Goal: Share content: Share content

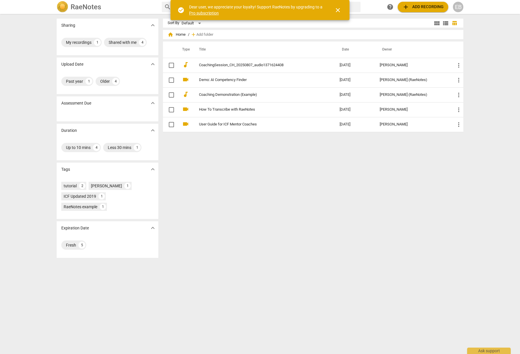
click at [273, 233] on div "Sort By Default view_module view_list table_chart home Home / add Add folder Ty…" at bounding box center [315, 184] width 305 height 331
click at [336, 8] on span "close" at bounding box center [338, 10] width 7 height 7
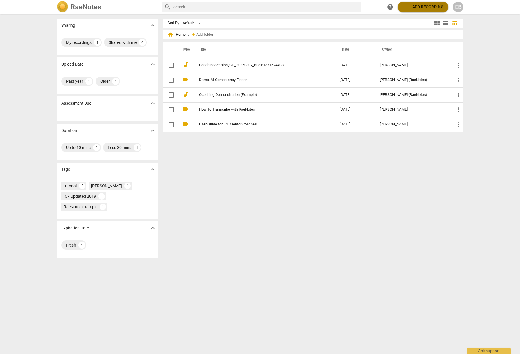
click at [425, 6] on span "add Add recording" at bounding box center [423, 6] width 41 height 7
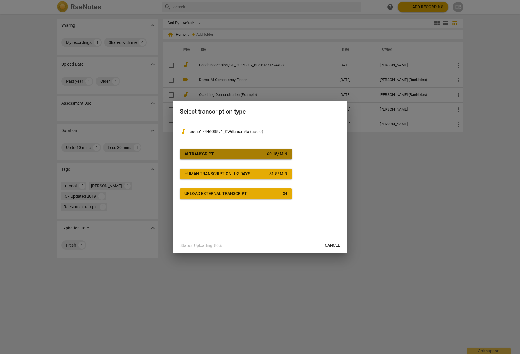
click at [220, 153] on span "AI Transcript $ 0.15 / min" at bounding box center [236, 154] width 103 height 6
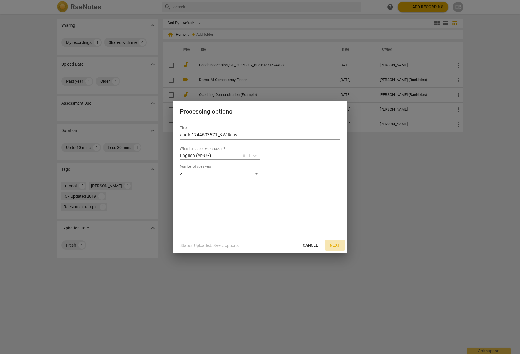
click at [336, 247] on span "Next" at bounding box center [335, 246] width 10 height 6
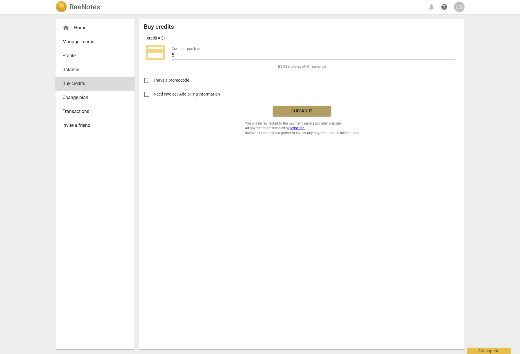
click at [308, 109] on span "Checkout" at bounding box center [302, 111] width 49 height 6
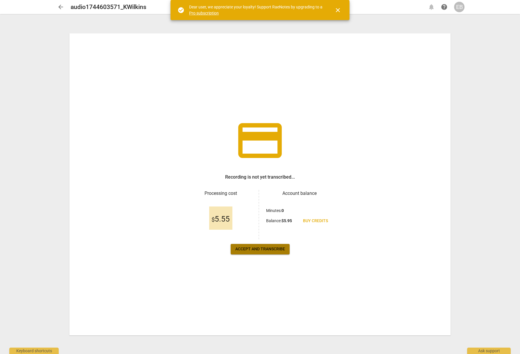
click at [252, 249] on span "Accept and transcribe" at bounding box center [260, 250] width 50 height 6
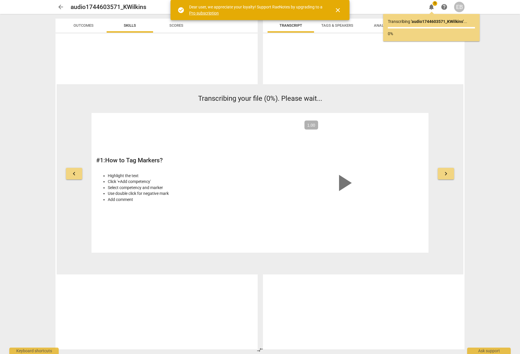
click at [339, 9] on span "close" at bounding box center [338, 10] width 7 height 7
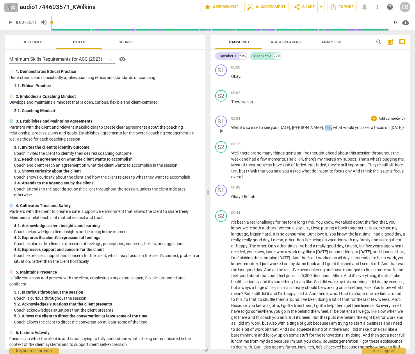
drag, startPoint x: 311, startPoint y: 127, endPoint x: 305, endPoint y: 127, distance: 6.4
click at [305, 127] on p "Well , it's so nice to see you [DATE] , [PERSON_NAME] . Um , what would you lik…" at bounding box center [318, 128] width 174 height 6
click at [296, 142] on div "00:12 + Add competency keyboard_arrow_right" at bounding box center [318, 144] width 174 height 6
click at [313, 157] on span "there's" at bounding box center [311, 159] width 12 height 5
click at [226, 55] on div "Speaker 1" at bounding box center [228, 56] width 17 height 6
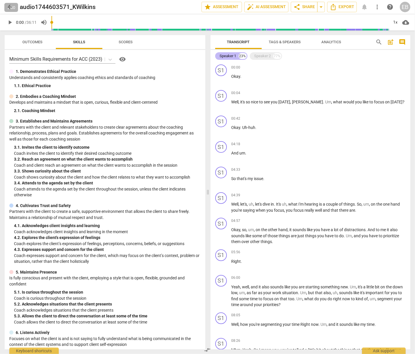
click at [227, 56] on div "Speaker 1" at bounding box center [228, 56] width 17 height 6
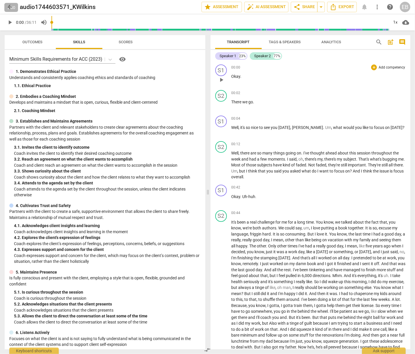
drag, startPoint x: 227, startPoint y: 56, endPoint x: 377, endPoint y: 87, distance: 153.8
click at [377, 87] on div "S1 play_arrow pause 00:00 + Add competency keyboard_arrow_right Okay ." at bounding box center [310, 75] width 200 height 26
click at [220, 69] on div "S1" at bounding box center [221, 71] width 12 height 12
click at [241, 97] on div "Speaker 1" at bounding box center [243, 98] width 44 height 9
click at [247, 98] on li "Speaker 1" at bounding box center [243, 98] width 44 height 11
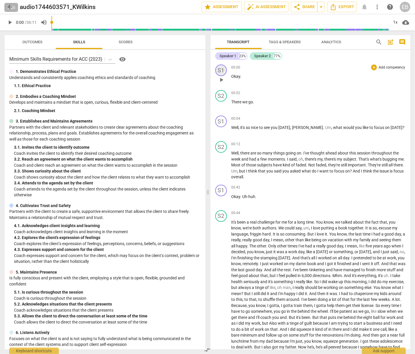
click at [217, 68] on div "S1" at bounding box center [221, 71] width 12 height 12
drag, startPoint x: 240, startPoint y: 112, endPoint x: 247, endPoint y: 115, distance: 7.0
click at [240, 112] on link "Add or rename speakers" at bounding box center [243, 112] width 44 height 5
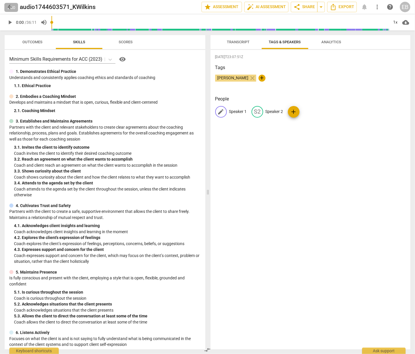
click at [230, 111] on p "Speaker 1" at bounding box center [238, 112] width 18 height 6
type input "E"
type input "Coach [PERSON_NAME]"
click at [307, 111] on p "Speaker 2" at bounding box center [312, 112] width 18 height 6
type input "Client KW"
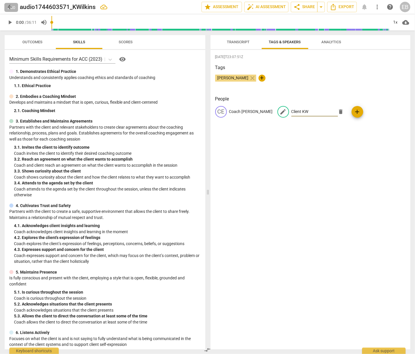
click at [294, 147] on div "[DATE]T23:07:51Z Tags [PERSON_NAME] close + People CE Coach [PERSON_NAME] edit …" at bounding box center [310, 200] width 200 height 300
click at [239, 44] on span "Transcript" at bounding box center [238, 42] width 23 height 4
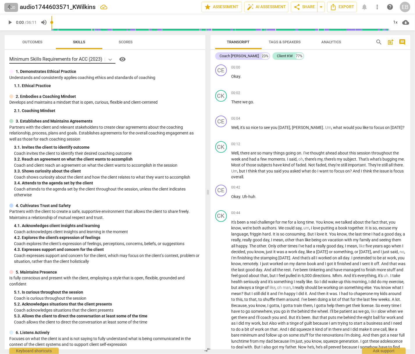
click at [110, 60] on icon at bounding box center [109, 60] width 3 height 2
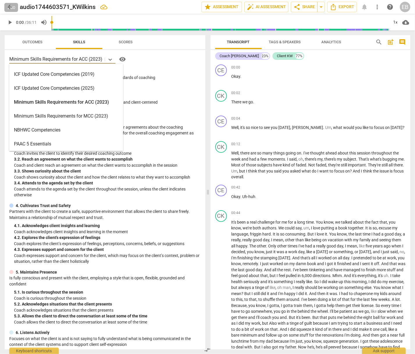
scroll to position [138, 0]
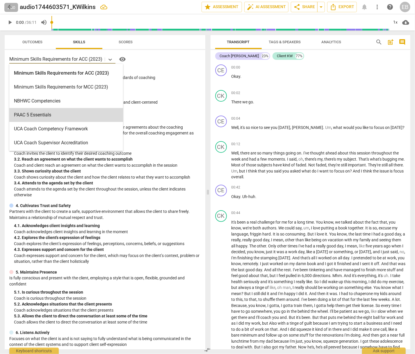
click at [175, 55] on div "16 results available. Use Up and Down to choose options, press Enter to select …" at bounding box center [104, 59] width 191 height 9
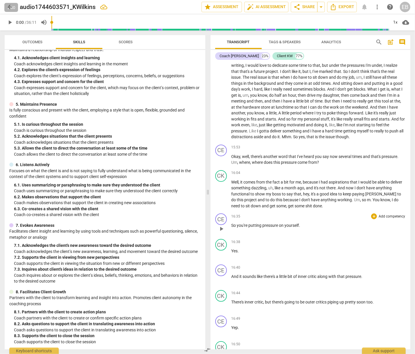
scroll to position [1017, 0]
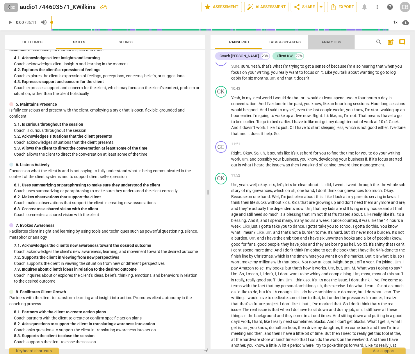
click at [333, 41] on span "Analytics" at bounding box center [332, 42] width 20 height 4
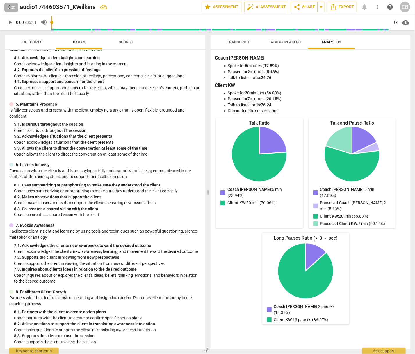
click at [286, 41] on span "Tags & Speakers" at bounding box center [285, 42] width 32 height 4
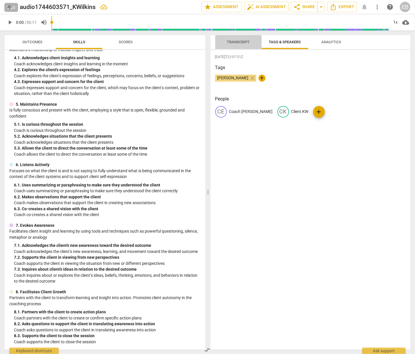
click at [238, 41] on span "Transcript" at bounding box center [238, 42] width 23 height 4
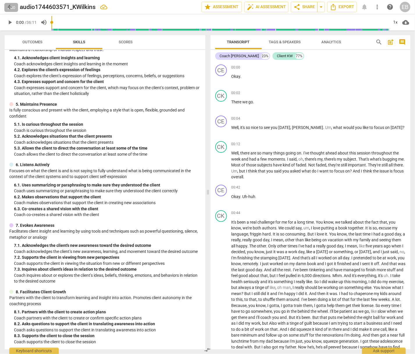
scroll to position [0, 0]
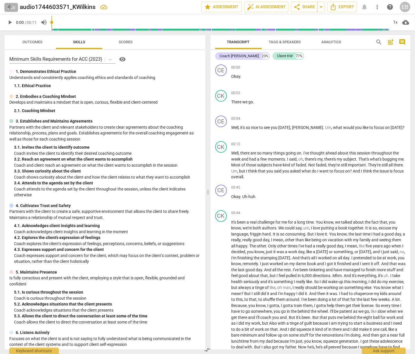
click at [12, 72] on div at bounding box center [11, 71] width 4 height 4
click at [37, 70] on p "1. Demonstrates Ethical Practice" at bounding box center [46, 72] width 60 height 6
click at [28, 74] on p "1. Demonstrates Ethical Practice" at bounding box center [46, 72] width 60 height 6
click at [124, 42] on span "Scores" at bounding box center [126, 42] width 14 height 4
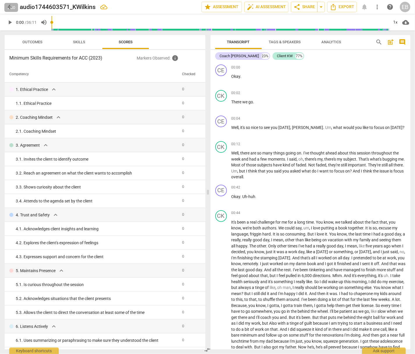
click at [26, 40] on span "Outcomes" at bounding box center [33, 42] width 20 height 4
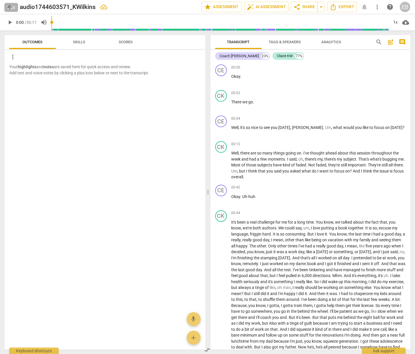
click at [81, 44] on span "Skills" at bounding box center [79, 42] width 12 height 4
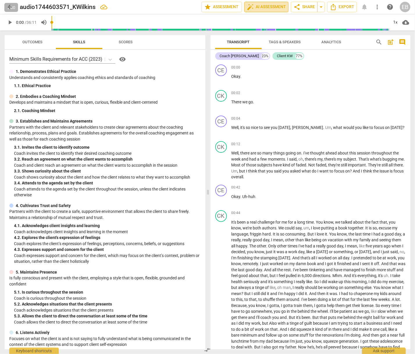
click at [269, 5] on span "auto_fix_high AI Assessment" at bounding box center [266, 6] width 39 height 7
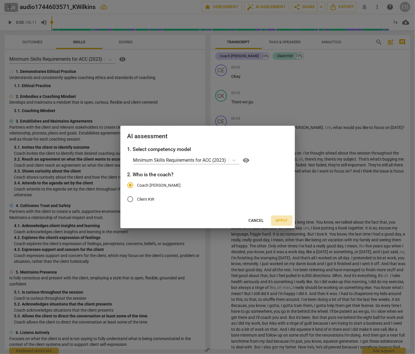
click at [283, 222] on span "Apply" at bounding box center [282, 221] width 12 height 6
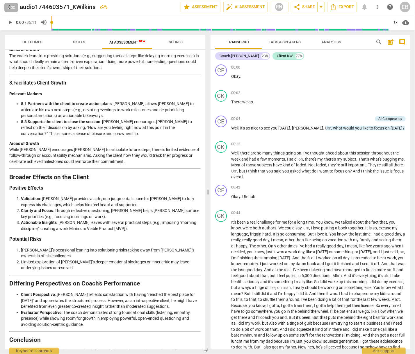
scroll to position [742, 0]
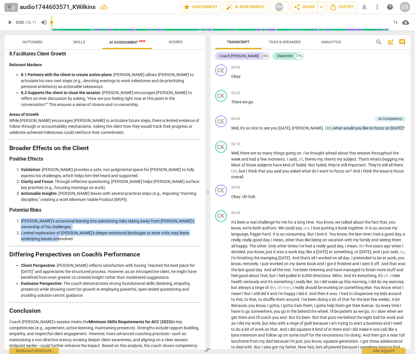
drag, startPoint x: 22, startPoint y: 196, endPoint x: 69, endPoint y: 211, distance: 50.2
click at [69, 218] on ol "[PERSON_NAME]’s occasional leaning into solutioning risks taking away from [PER…" at bounding box center [104, 230] width 191 height 24
click at [83, 218] on li "[PERSON_NAME]’s occasional leaning into solutioning risks taking away from [PER…" at bounding box center [111, 224] width 180 height 12
drag, startPoint x: 21, startPoint y: 207, endPoint x: 67, endPoint y: 216, distance: 46.8
click at [67, 230] on li "Limited exploration of [PERSON_NAME]’s deeper emotional blockages or inner crit…" at bounding box center [111, 236] width 180 height 12
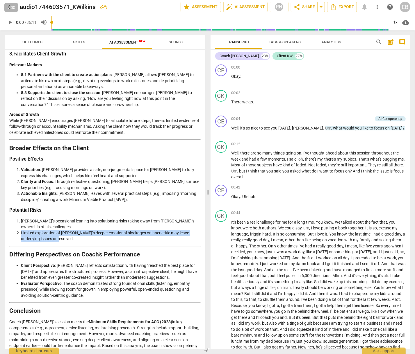
click at [87, 230] on li "Limited exploration of [PERSON_NAME]’s deeper emotional blockages or inner crit…" at bounding box center [111, 236] width 180 height 12
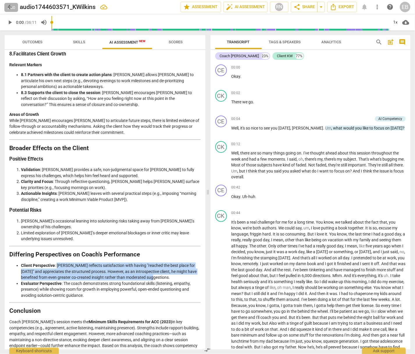
drag, startPoint x: 56, startPoint y: 240, endPoint x: 169, endPoint y: 251, distance: 112.8
click at [169, 263] on li "Client Perspective : [PERSON_NAME] reflects satisfaction with having "reached t…" at bounding box center [111, 272] width 180 height 18
click at [178, 263] on li "Client Perspective : [PERSON_NAME] reflects satisfaction with having "reached t…" at bounding box center [111, 272] width 180 height 18
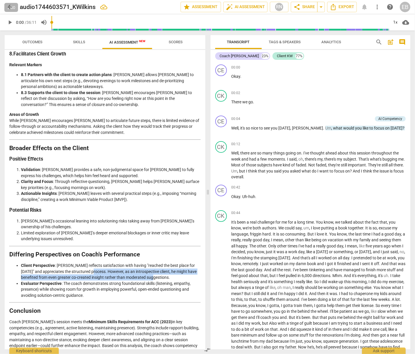
drag, startPoint x: 87, startPoint y: 246, endPoint x: 163, endPoint y: 253, distance: 76.1
click at [163, 263] on li "Client Perspective : [PERSON_NAME] reflects satisfaction with having "reached t…" at bounding box center [111, 272] width 180 height 18
click at [161, 263] on li "Client Perspective : [PERSON_NAME] reflects satisfaction with having "reached t…" at bounding box center [111, 272] width 180 height 18
drag, startPoint x: 53, startPoint y: 254, endPoint x: 130, endPoint y: 254, distance: 77.3
click at [130, 263] on li "Client Perspective : [PERSON_NAME] reflects satisfaction with having "reached t…" at bounding box center [111, 272] width 180 height 18
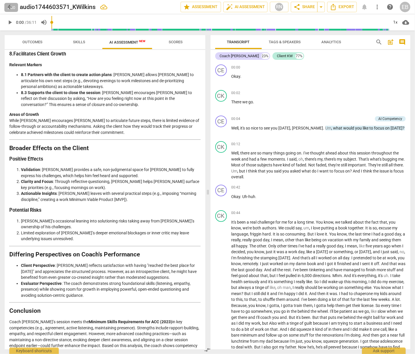
click at [144, 263] on li "Client Perspective : [PERSON_NAME] reflects satisfaction with having "reached t…" at bounding box center [111, 272] width 180 height 18
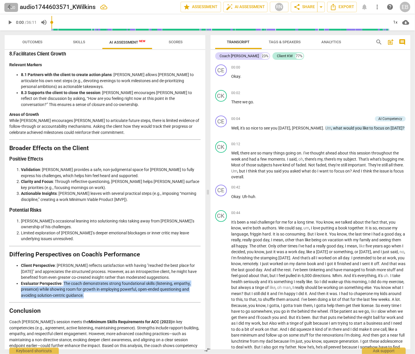
drag, startPoint x: 62, startPoint y: 258, endPoint x: 92, endPoint y: 269, distance: 32.2
click at [92, 281] on li "Evaluator Perspective : The coach demonstrates strong foundational skills (list…" at bounding box center [111, 290] width 180 height 18
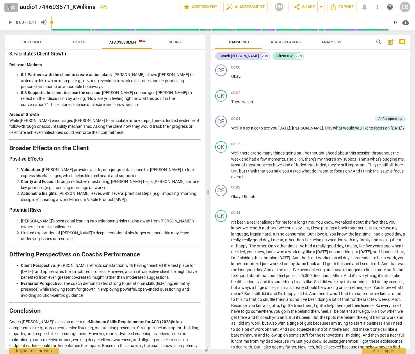
click at [76, 308] on h2 "Conclusion" at bounding box center [104, 311] width 191 height 6
drag, startPoint x: 153, startPoint y: 297, endPoint x: 161, endPoint y: 319, distance: 23.1
click at [167, 331] on p "Coach [PERSON_NAME]’s session meets the Minimum Skills Requirements for ACC (20…" at bounding box center [104, 340] width 191 height 42
click at [151, 319] on p "Coach [PERSON_NAME]’s session meets the Minimum Skills Requirements for ACC (20…" at bounding box center [104, 340] width 191 height 42
drag, startPoint x: 85, startPoint y: 342, endPoint x: 170, endPoint y: 341, distance: 84.9
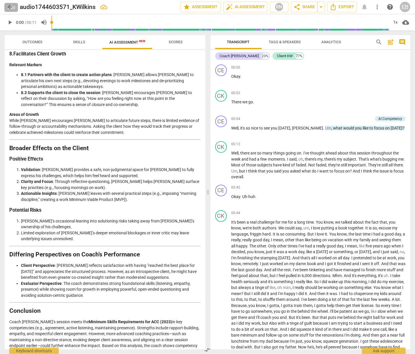
click at [158, 324] on p "Coach [PERSON_NAME]’s session meets the Minimum Skills Requirements for ACC (20…" at bounding box center [104, 340] width 191 height 42
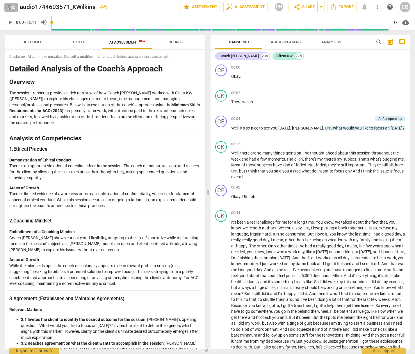
scroll to position [0, 0]
click at [322, 7] on span "arrow_drop_down" at bounding box center [320, 6] width 7 height 7
click at [298, 5] on span "share" at bounding box center [296, 6] width 7 height 7
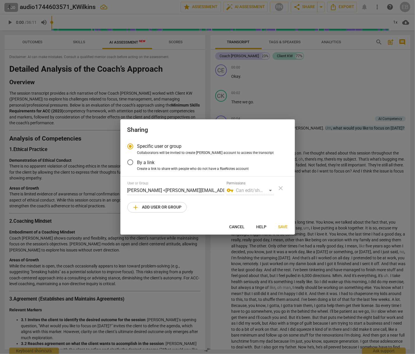
click at [240, 228] on span "Cancel" at bounding box center [236, 227] width 15 height 6
radio input "false"
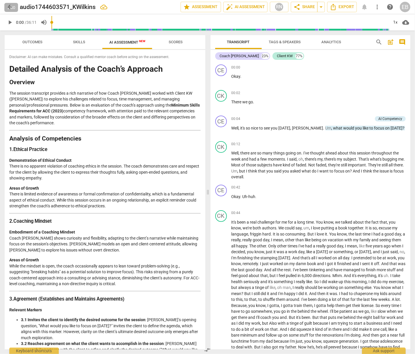
click at [1, 112] on div "Outcomes Skills AI Assessment New Scores Disclaimer: AI can make mistakes. Cons…" at bounding box center [104, 193] width 208 height 324
click at [300, 8] on span "share" at bounding box center [296, 6] width 7 height 7
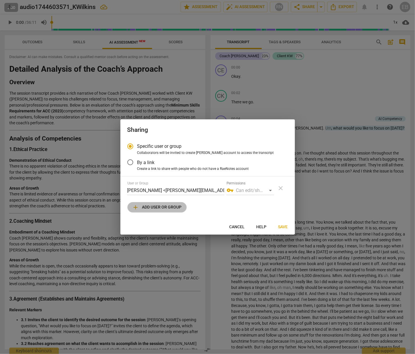
click at [162, 207] on span "add Add user or group" at bounding box center [156, 207] width 49 height 7
radio input "false"
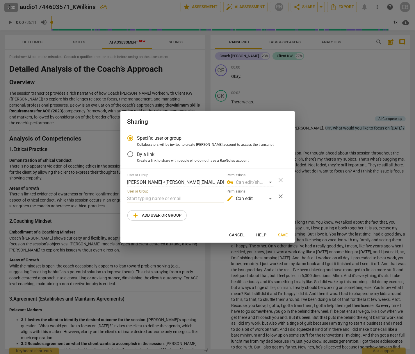
click at [150, 199] on input "text" at bounding box center [175, 198] width 97 height 9
paste input "[PERSON_NAME][EMAIL_ADDRESS][DOMAIN_NAME]"
type input "[PERSON_NAME][EMAIL_ADDRESS][DOMAIN_NAME]"
click at [229, 213] on div "User or Group [PERSON_NAME] <[PERSON_NAME][EMAIL_ADDRESS][DOMAIN_NAME]> Permiss…" at bounding box center [207, 197] width 160 height 48
click at [283, 236] on span "Save" at bounding box center [283, 236] width 10 height 6
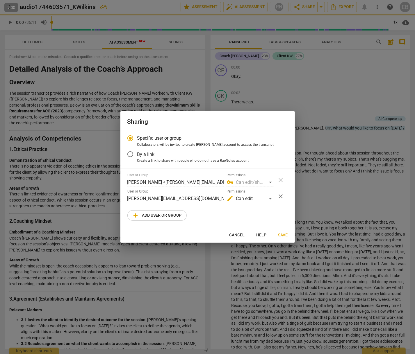
radio input "false"
type input "[PERSON_NAME] <[PERSON_NAME][EMAIL_ADDRESS][DOMAIN_NAME]>"
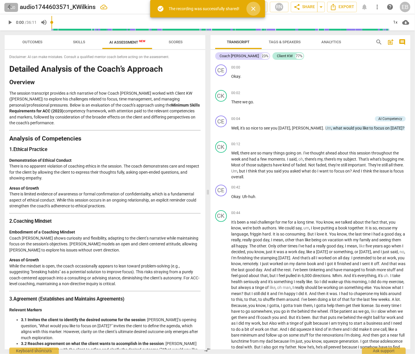
click at [253, 7] on span "close" at bounding box center [253, 8] width 7 height 7
